Goal: Task Accomplishment & Management: Complete application form

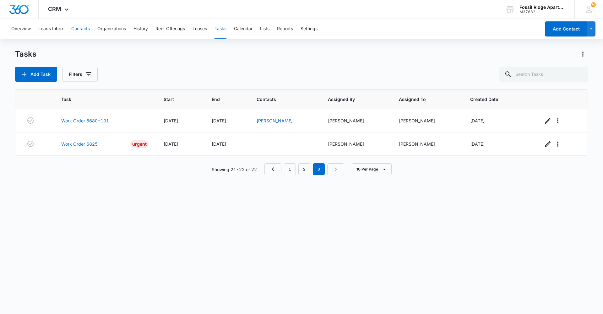
click at [85, 27] on button "Contacts" at bounding box center [80, 29] width 19 height 20
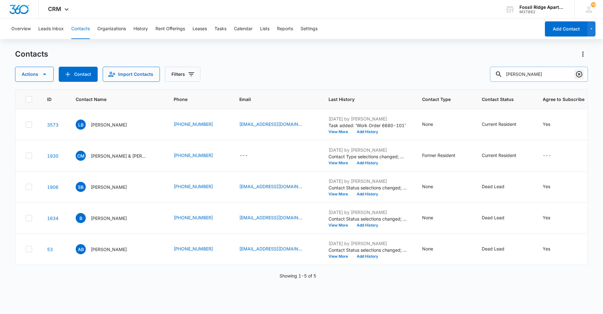
click at [579, 75] on icon "Clear" at bounding box center [579, 74] width 6 height 6
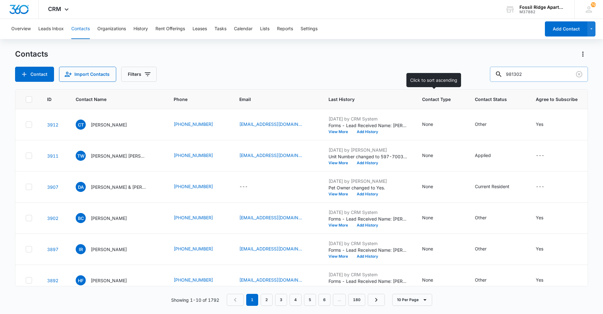
type input "981302"
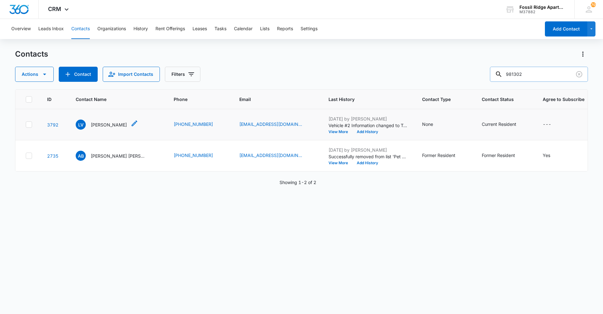
click at [105, 124] on p "[PERSON_NAME]" at bounding box center [109, 124] width 36 height 7
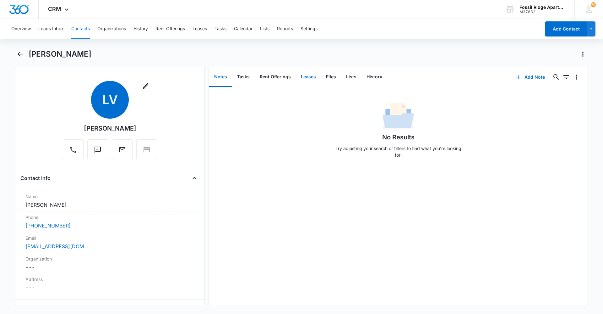
click at [312, 77] on button "Leases" at bounding box center [308, 76] width 25 height 19
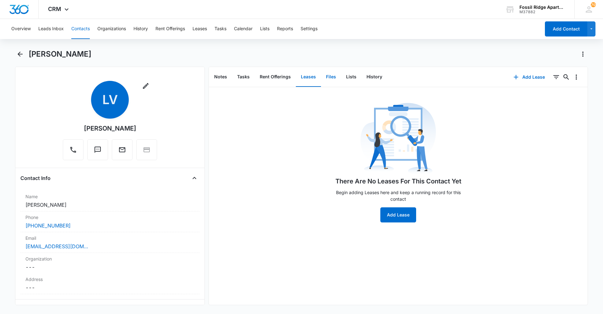
click at [326, 76] on button "Files" at bounding box center [331, 76] width 20 height 19
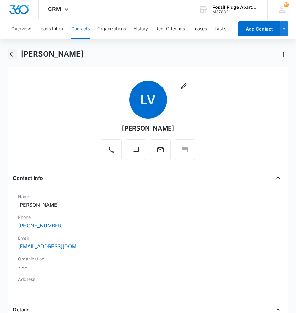
click at [10, 55] on icon "Back" at bounding box center [12, 54] width 8 height 8
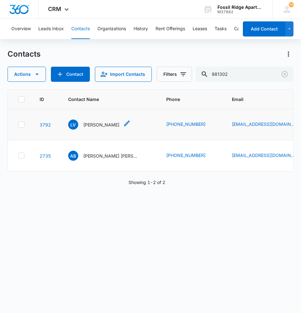
click at [95, 123] on p "[PERSON_NAME]" at bounding box center [101, 124] width 36 height 7
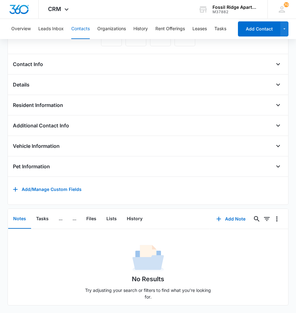
scroll to position [123, 0]
click at [93, 214] on button "Files" at bounding box center [91, 218] width 20 height 19
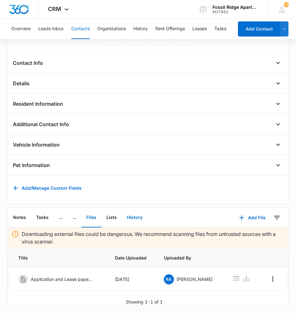
scroll to position [124, 0]
click at [251, 211] on button "Add File" at bounding box center [252, 217] width 39 height 15
click at [240, 235] on div "Upload Files" at bounding box center [244, 237] width 25 height 4
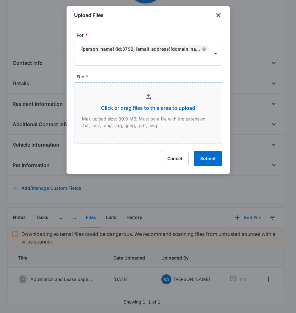
type input "C:\fakepath\[PHONE_NUMBER] lease_09112025160357.pdf"
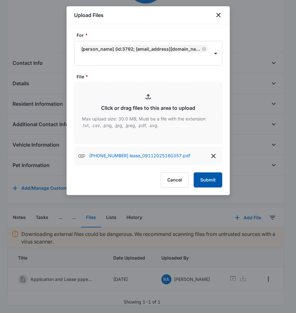
click at [208, 178] on button "Submit" at bounding box center [208, 179] width 29 height 15
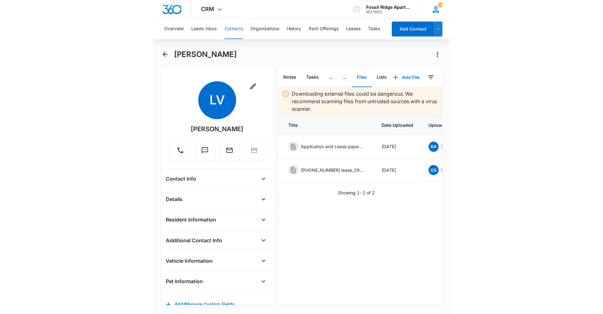
scroll to position [0, 0]
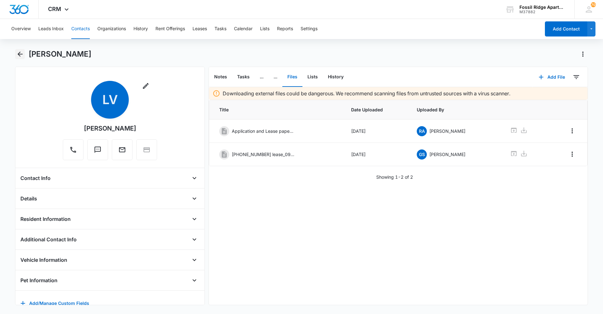
click at [17, 53] on icon "Back" at bounding box center [20, 54] width 8 height 8
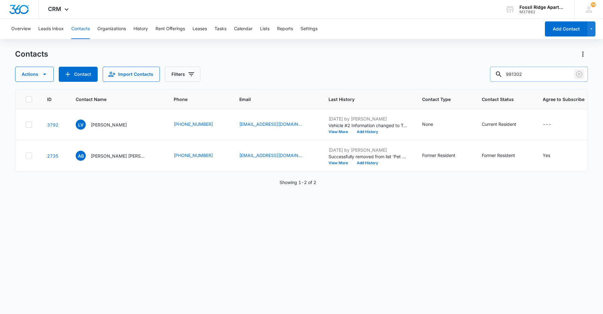
click at [578, 74] on icon "Clear" at bounding box center [580, 74] width 8 height 8
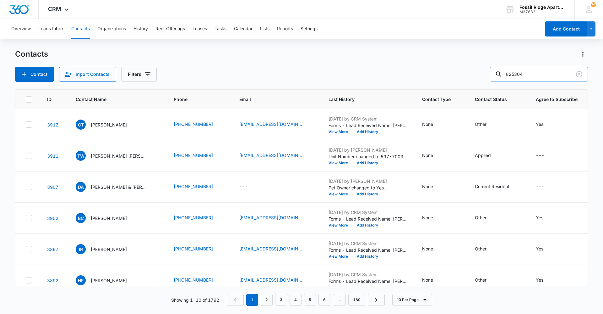
type input "825304"
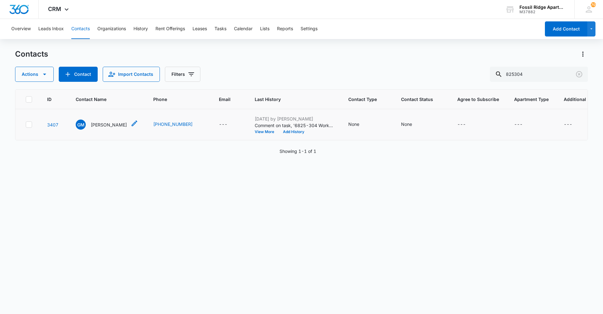
click at [110, 123] on p "[PERSON_NAME]" at bounding box center [109, 124] width 36 height 7
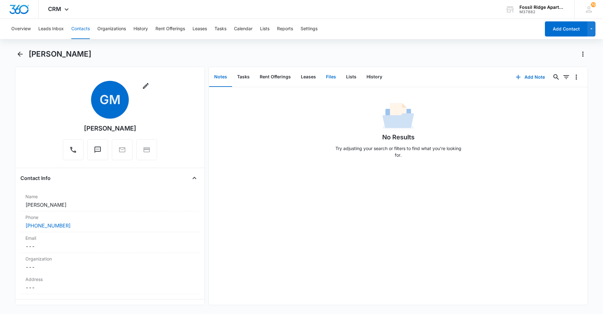
click at [336, 75] on button "Files" at bounding box center [331, 76] width 20 height 19
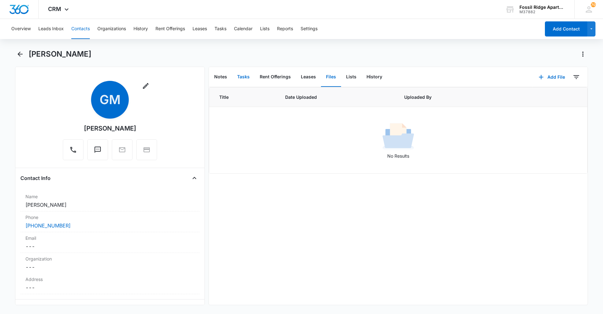
click at [234, 81] on button "Tasks" at bounding box center [243, 76] width 23 height 19
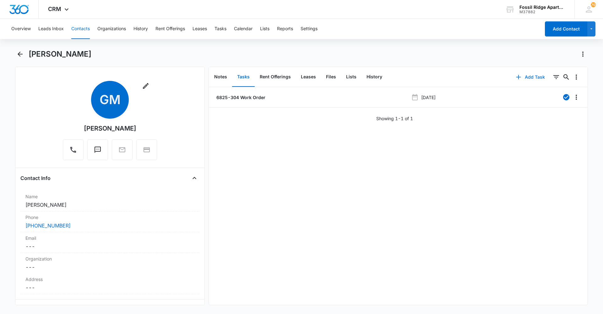
click at [529, 78] on button "Add Task" at bounding box center [530, 76] width 41 height 15
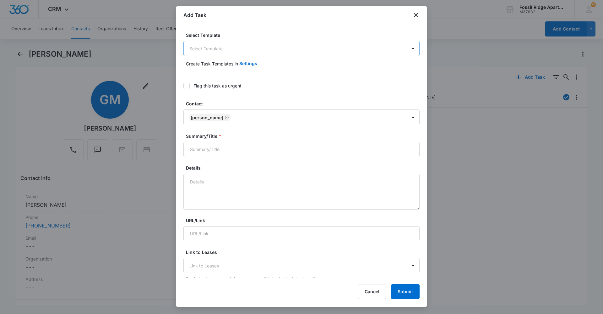
click at [220, 46] on body "CRM Apps Reputation Websites Forms CRM Email Social Content Ads Intelligence Fi…" at bounding box center [301, 157] width 603 height 314
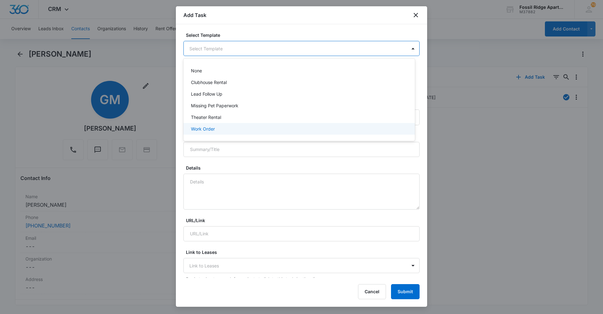
click at [205, 128] on p "Work Order" at bounding box center [203, 128] width 24 height 7
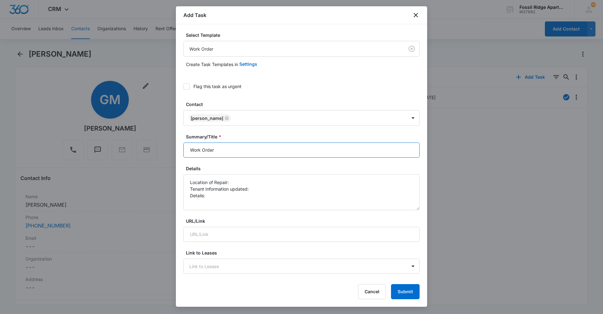
click at [242, 148] on input "Work Order" at bounding box center [301, 149] width 236 height 15
type input "Work Order 6825-304"
click at [241, 182] on textarea "Location of Repair: Tenant Information updated: Details:" at bounding box center [301, 192] width 236 height 36
click at [229, 195] on textarea "Location of Repair: Livingroom Tenant Information updated: Details:" at bounding box center [301, 192] width 236 height 36
click at [254, 189] on textarea "Location of Repair: Livingroom Tenant Information updated: Details:" at bounding box center [301, 192] width 236 height 36
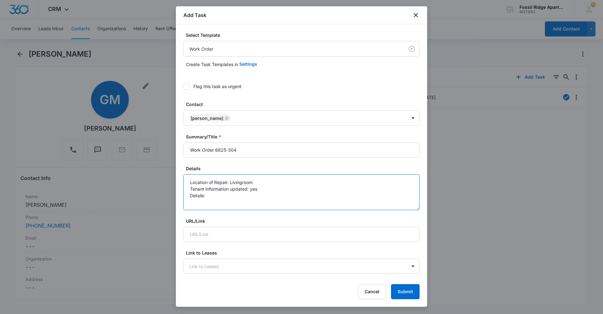
click at [226, 195] on textarea "Location of Repair: Livingroom Tenant Information updated: yes Details:" at bounding box center [301, 192] width 236 height 36
click at [301, 194] on textarea "Location of Repair: Livingroom Tenant Information updated: yes Details: The bli…" at bounding box center [301, 192] width 236 height 36
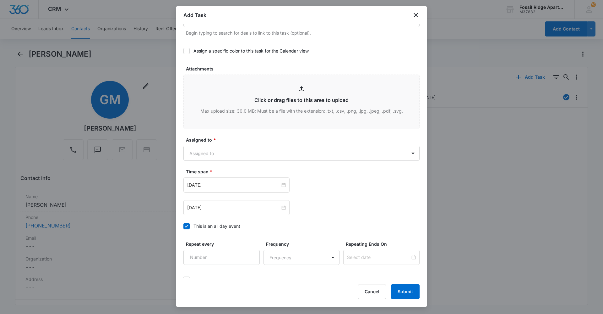
scroll to position [328, 0]
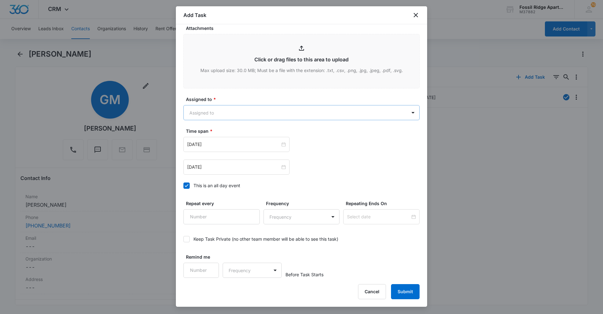
type textarea "Location of Repair: Livingroom Tenant Information updated: yes Details: The bli…"
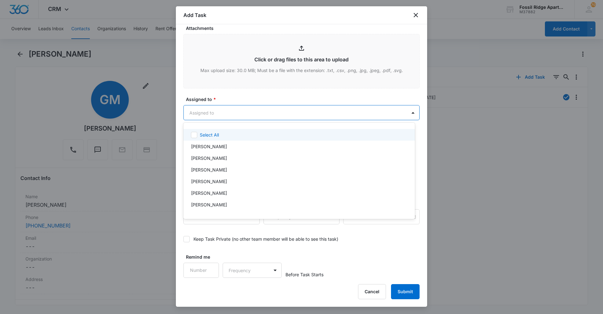
click at [287, 110] on body "CRM Apps Reputation Websites Forms CRM Email Social Content Ads Intelligence Fi…" at bounding box center [301, 157] width 603 height 314
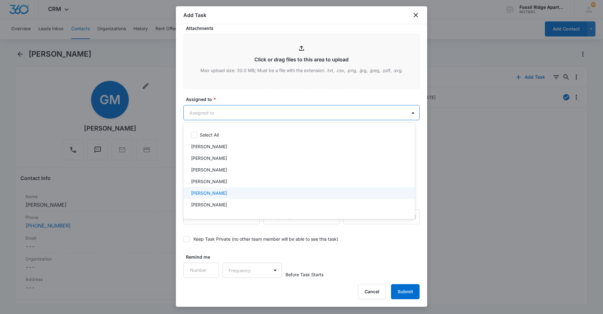
click at [253, 191] on div "[PERSON_NAME]" at bounding box center [298, 192] width 215 height 7
click at [282, 92] on div at bounding box center [301, 157] width 603 height 314
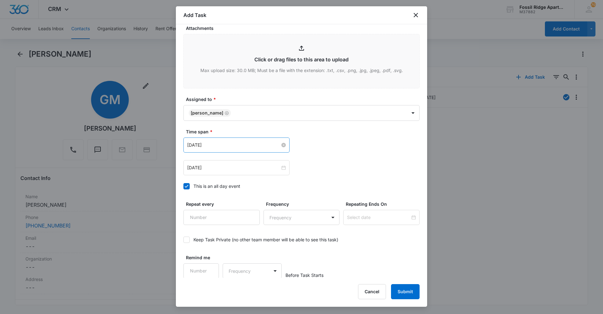
click at [266, 144] on input "[DATE]" at bounding box center [233, 144] width 93 height 7
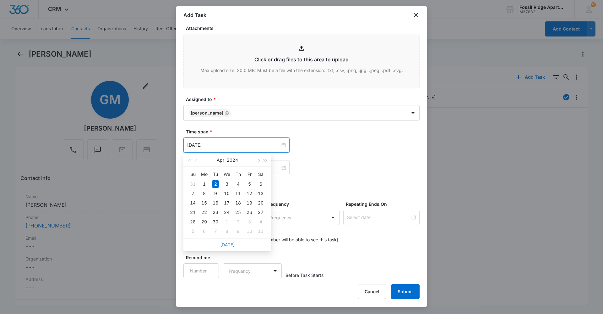
click at [228, 243] on link "[DATE]" at bounding box center [227, 244] width 14 height 5
type input "[DATE]"
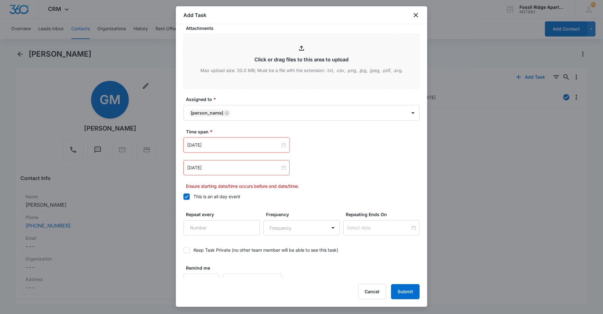
click at [249, 163] on div "[DATE]" at bounding box center [236, 167] width 106 height 15
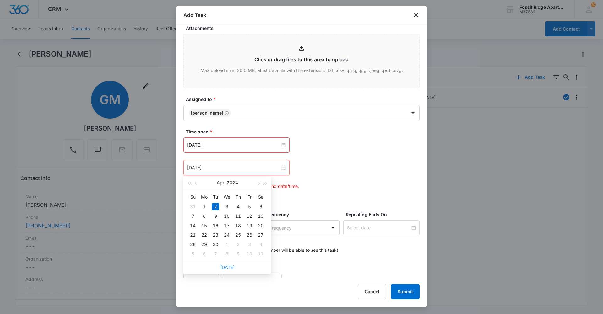
click at [227, 264] on link "[DATE]" at bounding box center [227, 266] width 14 height 5
type input "[DATE]"
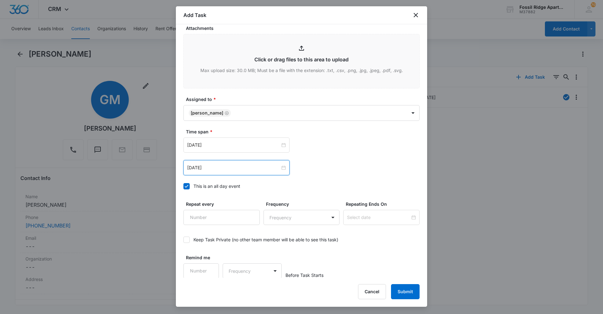
scroll to position [328, 0]
click at [397, 288] on button "Submit" at bounding box center [405, 291] width 29 height 15
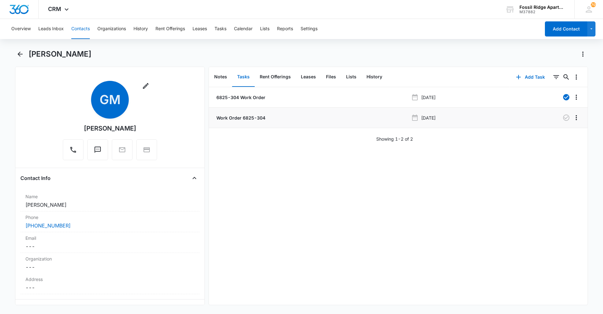
click at [243, 118] on p "Work Order 6825-304" at bounding box center [240, 117] width 50 height 7
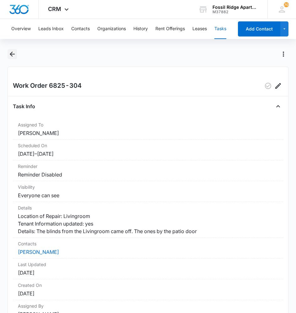
click at [16, 53] on icon "Back" at bounding box center [12, 54] width 8 height 8
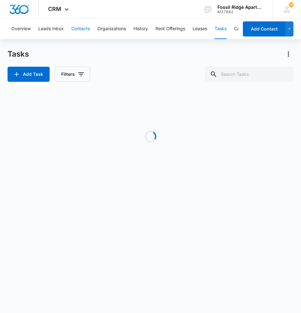
click at [82, 23] on button "Contacts" at bounding box center [80, 29] width 19 height 20
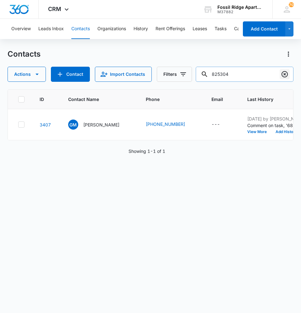
click at [285, 71] on icon "Clear" at bounding box center [285, 74] width 8 height 8
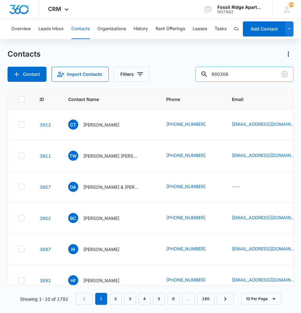
type input "990306"
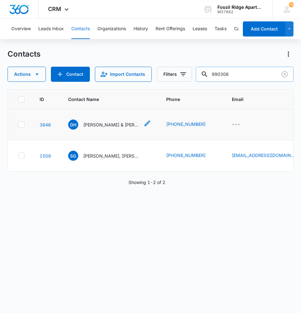
click at [99, 125] on p "[PERSON_NAME] & [PERSON_NAME]" at bounding box center [111, 124] width 57 height 7
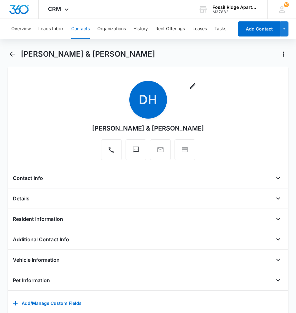
drag, startPoint x: 101, startPoint y: 127, endPoint x: 112, endPoint y: 97, distance: 31.5
click at [112, 97] on div "Remove DH [PERSON_NAME] & [PERSON_NAME]" at bounding box center [148, 120] width 112 height 79
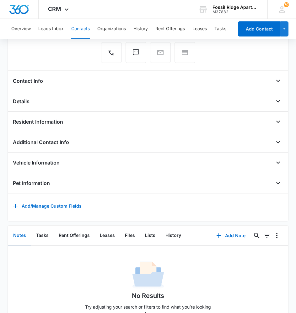
scroll to position [92, 0]
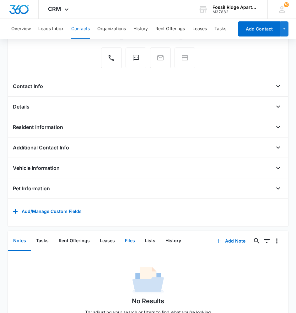
click at [133, 245] on button "Files" at bounding box center [130, 240] width 20 height 19
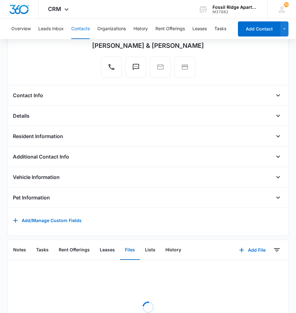
scroll to position [141, 0]
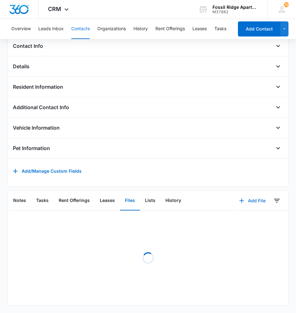
click at [249, 197] on button "Add File" at bounding box center [252, 200] width 39 height 15
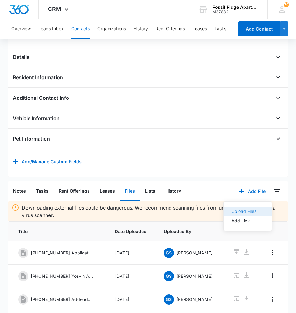
click at [245, 216] on button "Upload Files" at bounding box center [248, 210] width 48 height 9
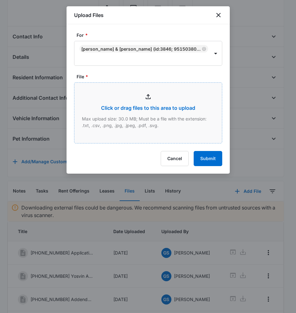
type input "C:\fakepath\[PHONE_NUMBER] Marciano app_09112025171103.pdf"
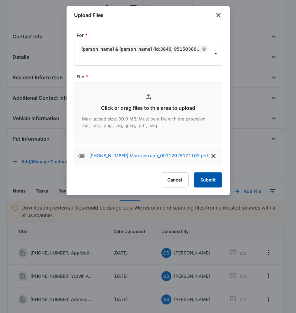
click at [205, 183] on button "Submit" at bounding box center [208, 179] width 29 height 15
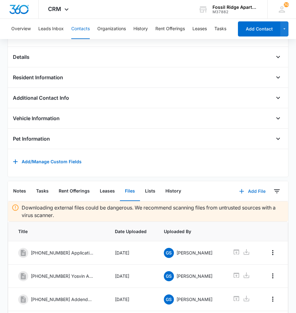
click at [248, 196] on button "Add File" at bounding box center [252, 190] width 39 height 15
click at [241, 213] on div "Upload Files" at bounding box center [244, 211] width 25 height 4
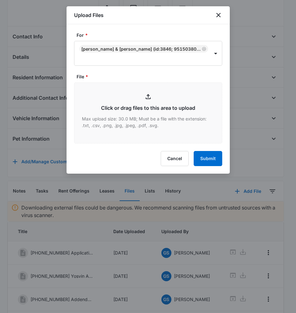
type input "C:\fakepath\[PHONE_NUMBER] key addendum_09112025172513.pdf"
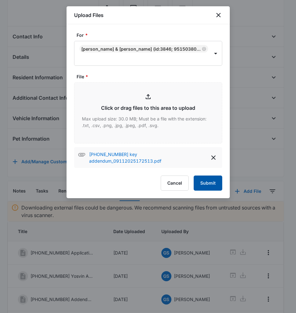
click at [212, 177] on button "Submit" at bounding box center [208, 182] width 29 height 15
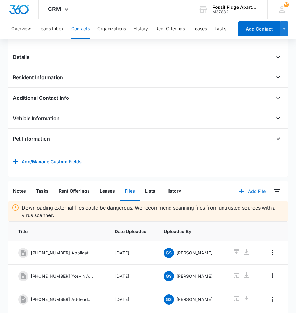
click at [254, 193] on button "Add File" at bounding box center [252, 190] width 39 height 15
click at [248, 213] on div "Upload Files" at bounding box center [244, 211] width 25 height 4
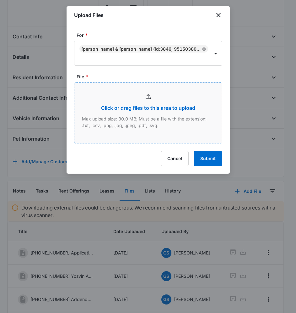
type input "C:\fakepath\[PHONE_NUMBER] lease_09112025172429.pdf"
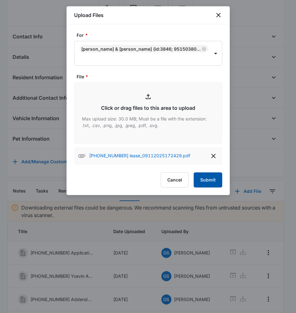
click at [209, 179] on button "Submit" at bounding box center [208, 179] width 29 height 15
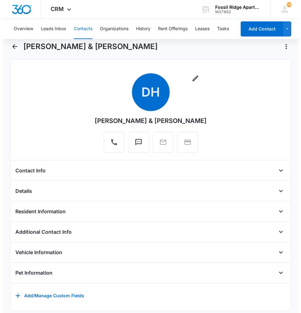
scroll to position [0, 0]
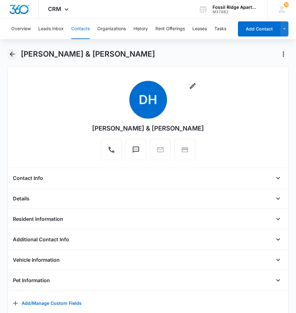
click at [12, 52] on icon "Back" at bounding box center [12, 54] width 8 height 8
